Goal: Task Accomplishment & Management: Manage account settings

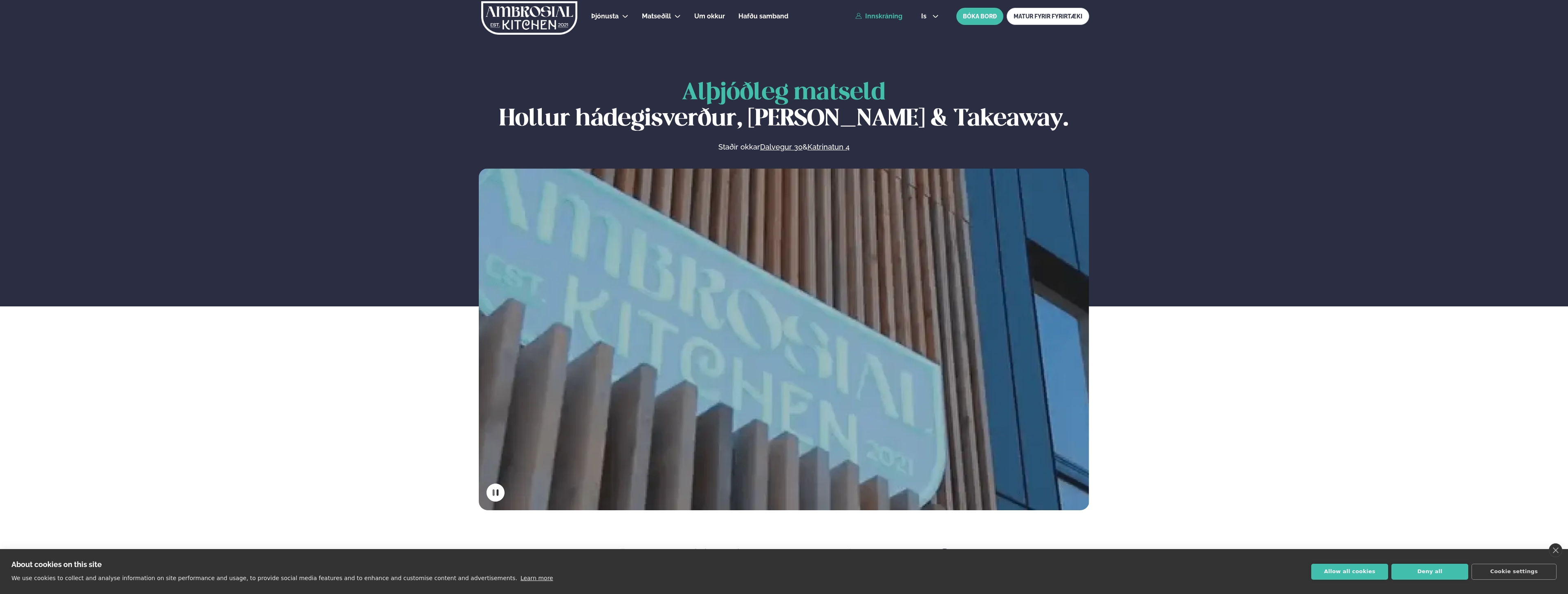
click at [874, 14] on link "Innskráning" at bounding box center [879, 17] width 47 height 8
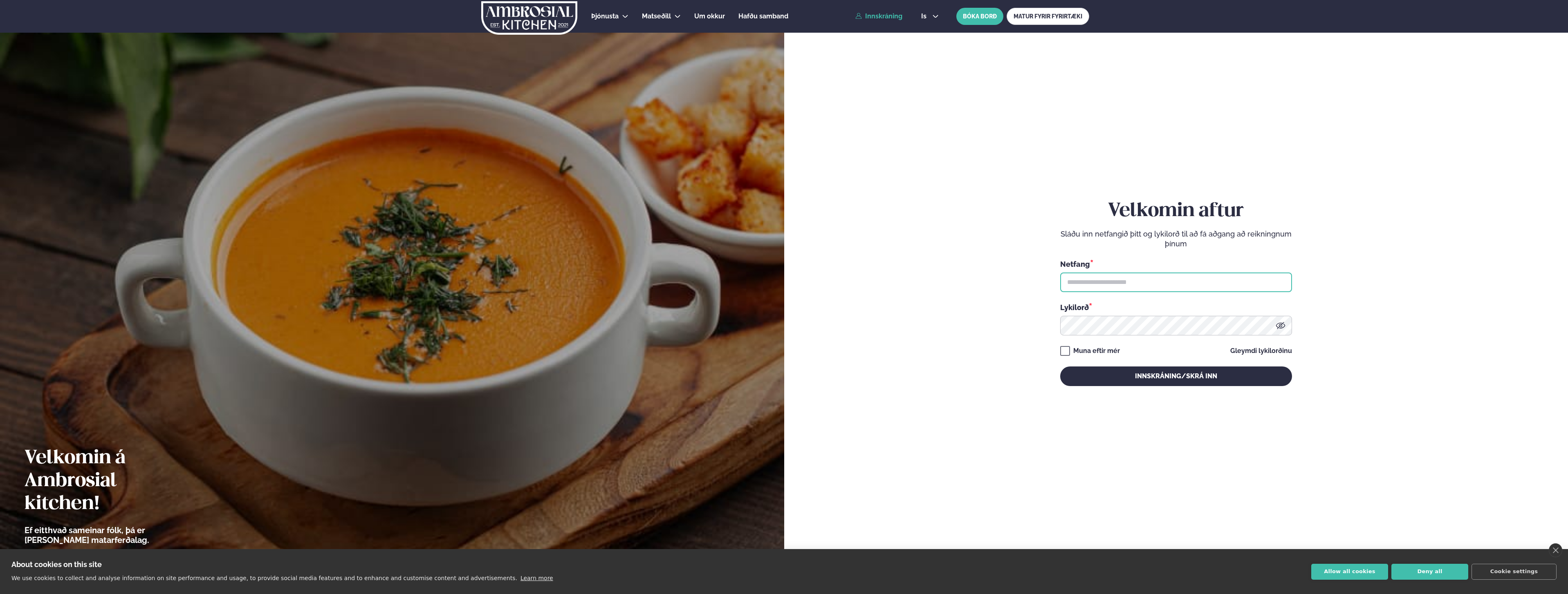
click at [1078, 273] on input "text" at bounding box center [1177, 282] width 232 height 20
type input "**********"
click at [1152, 377] on button "Innskráning/Skrá inn" at bounding box center [1177, 376] width 232 height 20
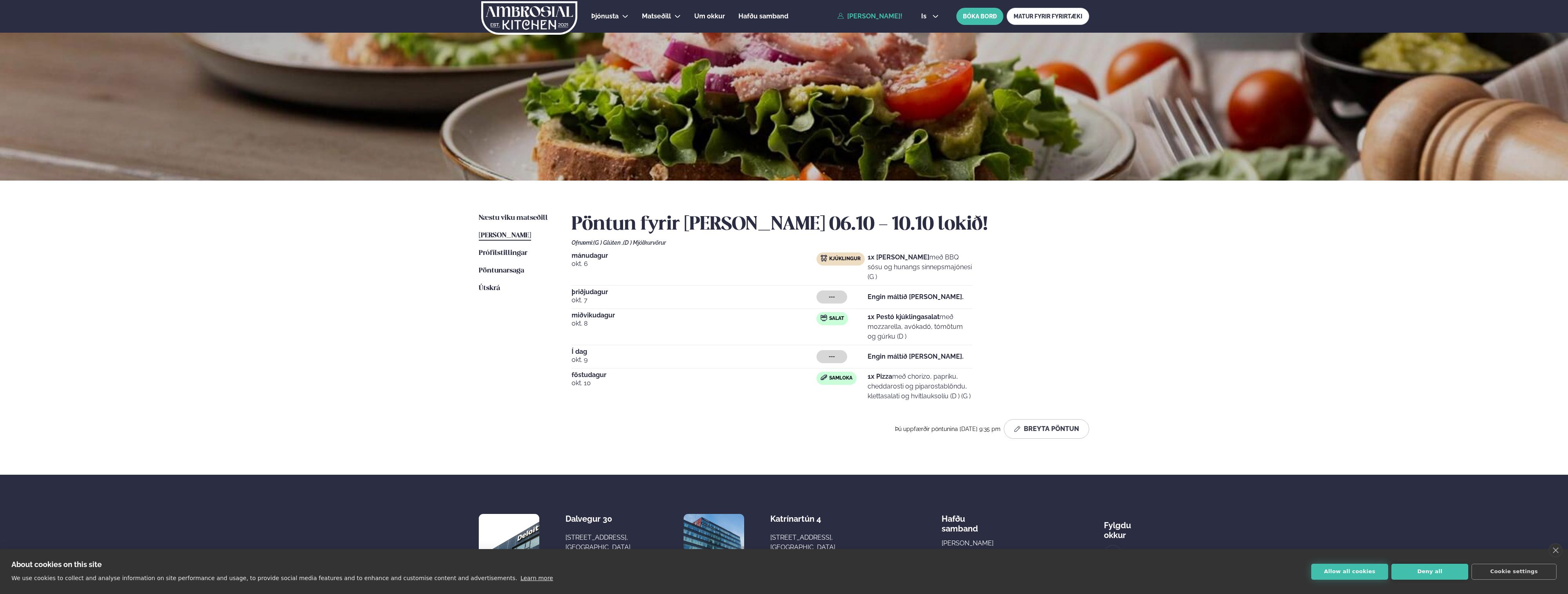
click at [1339, 573] on button "Allow all cookies" at bounding box center [1350, 571] width 77 height 16
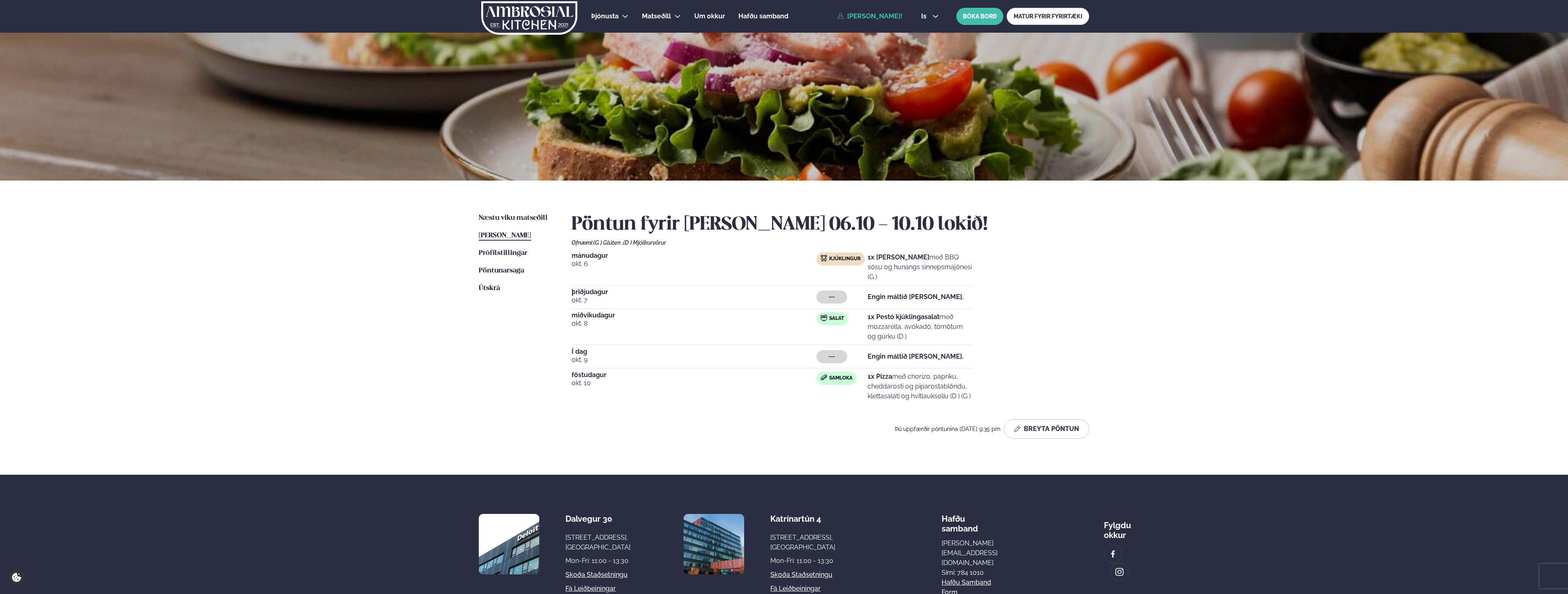
click at [426, 341] on div "Þjónusta Hádegismatur fyrir fyrirtæki Fyrirtækja veitingar Einkapartý Matseðill…" at bounding box center [784, 330] width 1568 height 660
click at [417, 341] on div "Þjónusta Hádegismatur fyrir fyrirtæki Fyrirtækja veitingar Einkapartý Matseðill…" at bounding box center [784, 330] width 1568 height 660
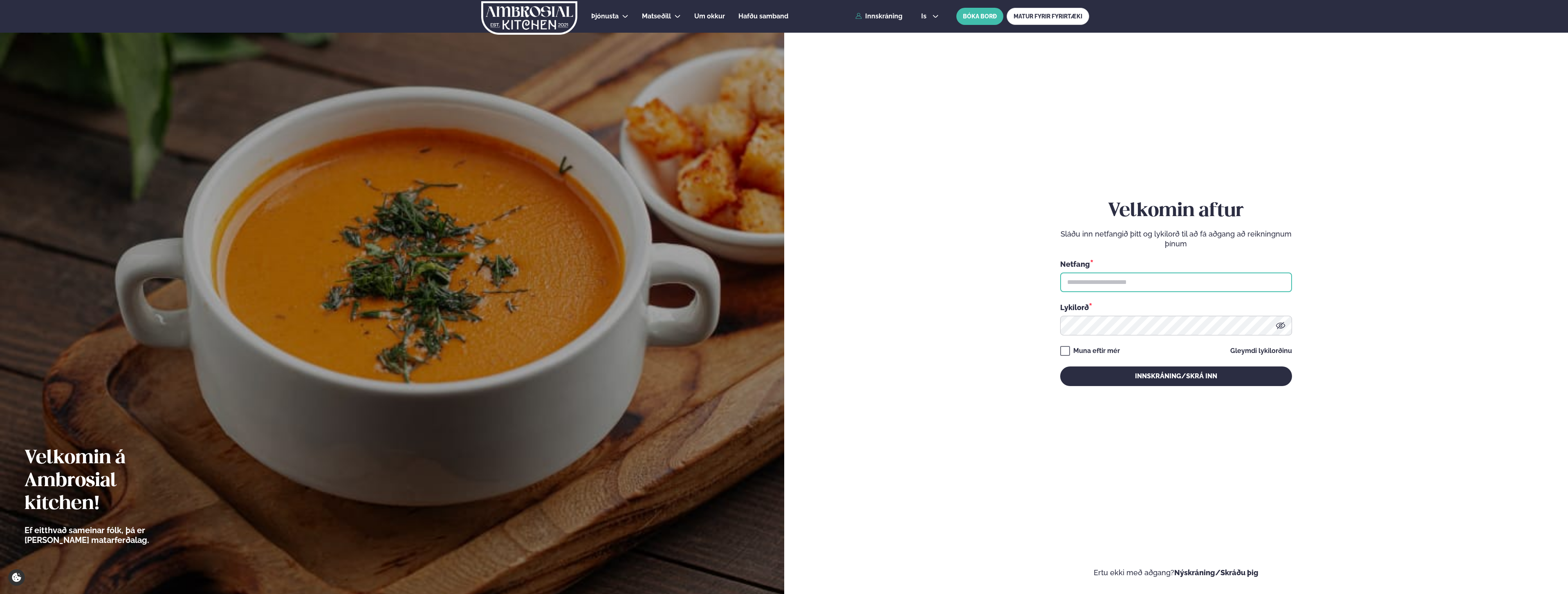
click at [1104, 274] on input "text" at bounding box center [1177, 282] width 232 height 20
click at [1081, 290] on input "text" at bounding box center [1177, 282] width 232 height 20
type input "**********"
click at [1163, 378] on button "Innskráning/Skrá inn" at bounding box center [1177, 376] width 232 height 20
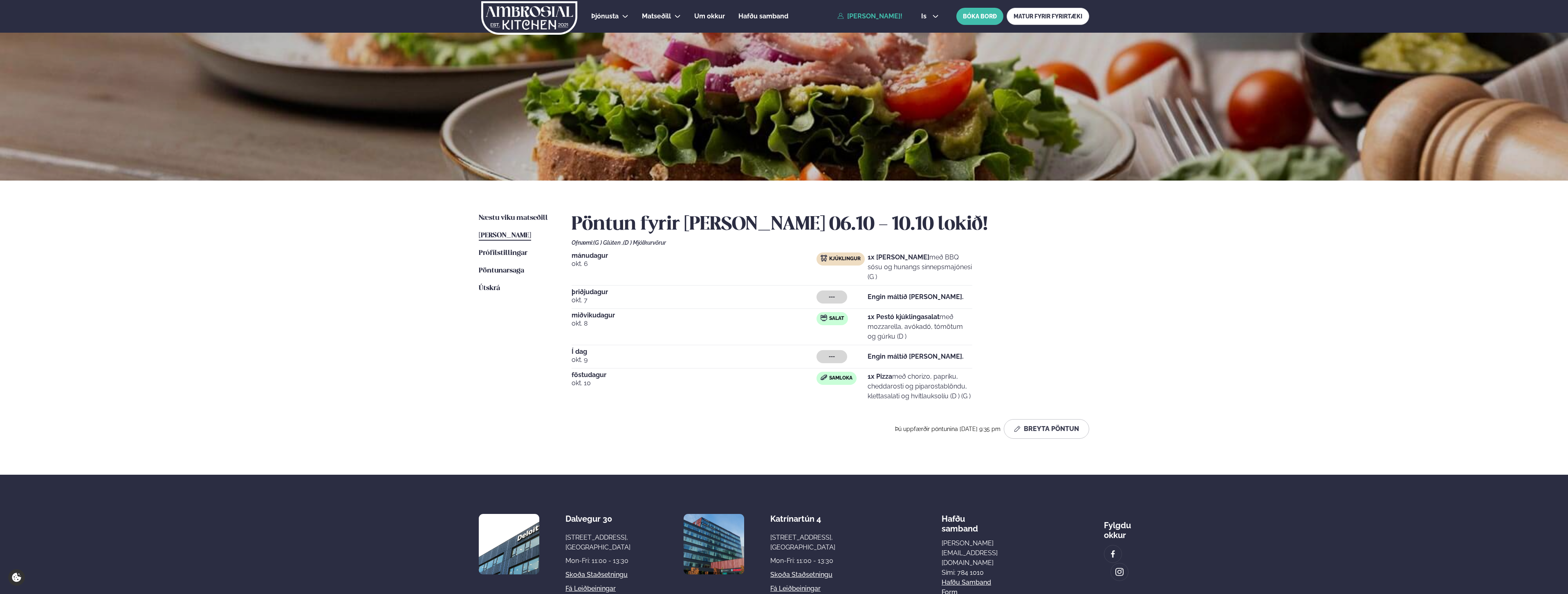
click at [1073, 297] on div "[DATE] Kjúklingur 1x Krispí kjúklingavængir með BBQ sósu og hunangs sinnepsmajó…" at bounding box center [831, 328] width 518 height 152
